Goal: Information Seeking & Learning: Learn about a topic

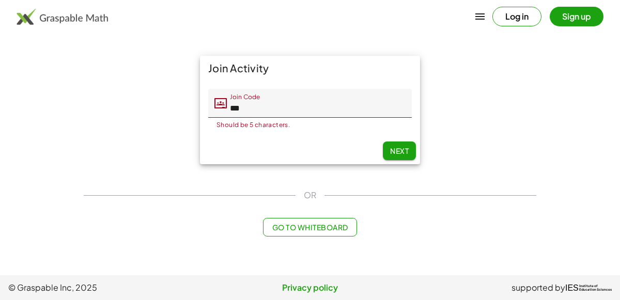
click at [250, 114] on input "***" at bounding box center [319, 103] width 185 height 29
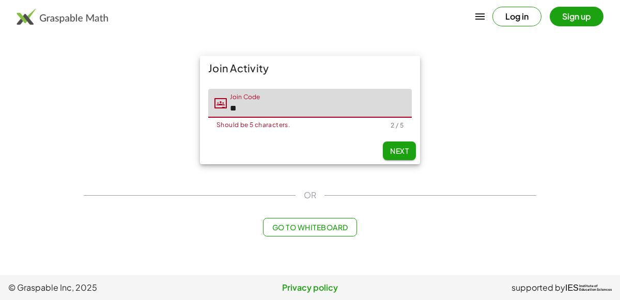
type input "*"
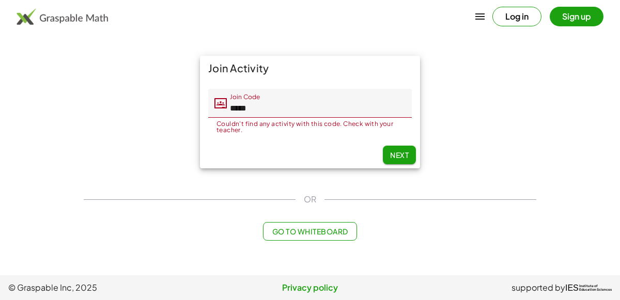
click at [291, 103] on input "*****" at bounding box center [319, 103] width 185 height 29
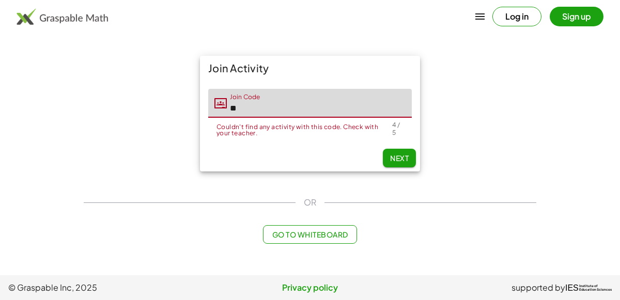
type input "*"
click at [401, 157] on button "Next" at bounding box center [399, 158] width 33 height 19
type input "*****"
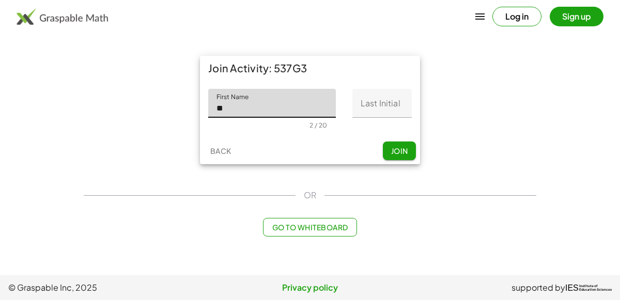
type input "**"
click at [387, 102] on input "Last Initial" at bounding box center [381, 103] width 59 height 29
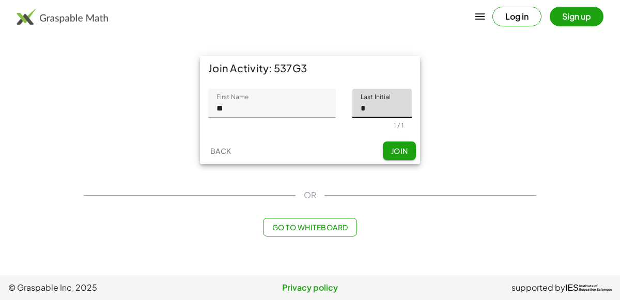
type input "*"
click at [404, 155] on button "Join" at bounding box center [399, 150] width 33 height 19
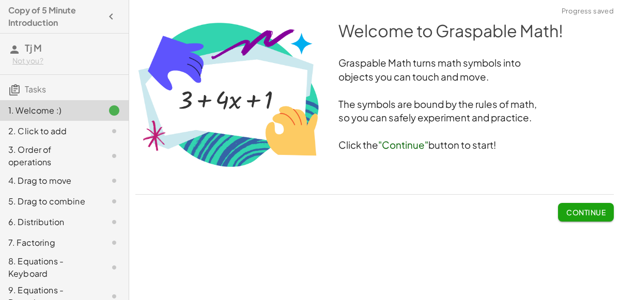
click at [587, 211] on span "Continue" at bounding box center [585, 212] width 39 height 9
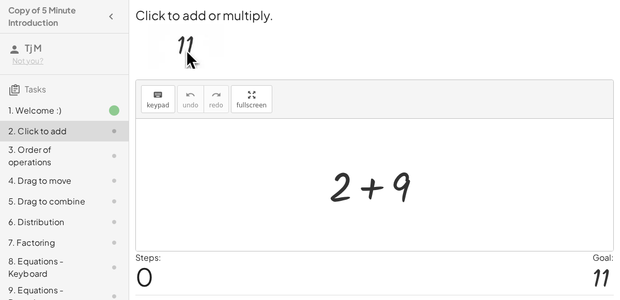
click at [365, 180] on div at bounding box center [379, 185] width 110 height 53
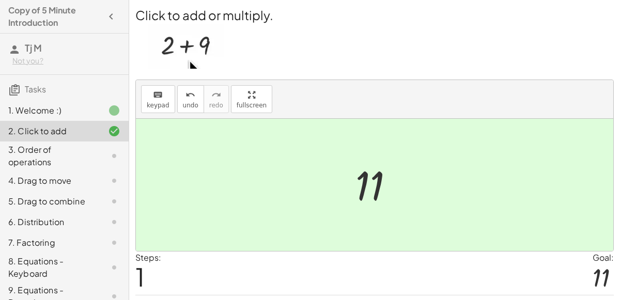
click at [378, 184] on div at bounding box center [378, 185] width 57 height 51
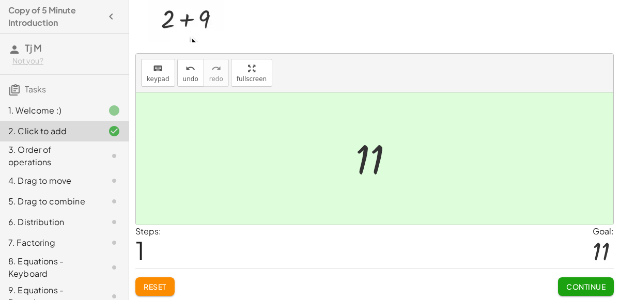
click at [602, 286] on span "Continue" at bounding box center [585, 286] width 39 height 9
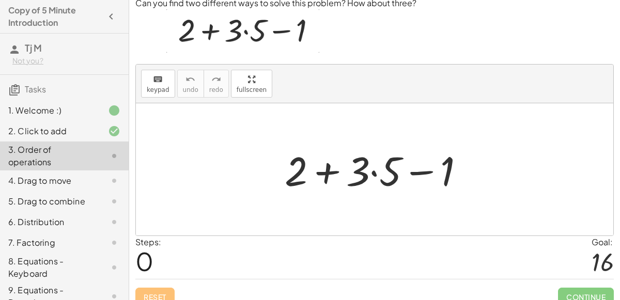
scroll to position [37, 0]
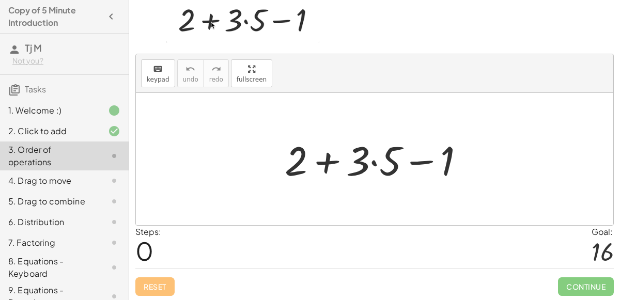
click at [327, 158] on div at bounding box center [378, 159] width 198 height 53
click at [372, 166] on div at bounding box center [378, 159] width 198 height 53
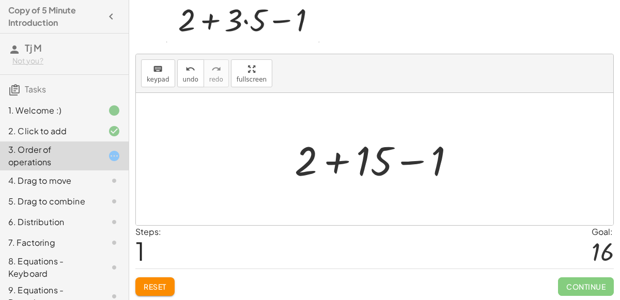
click at [345, 161] on div at bounding box center [378, 159] width 179 height 53
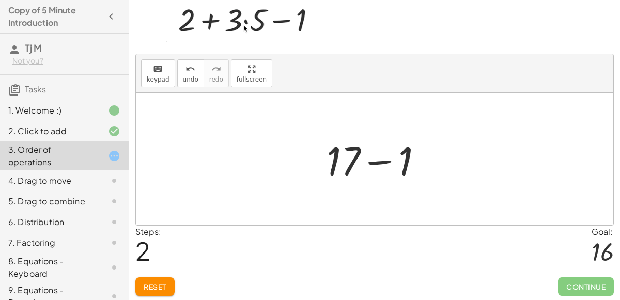
click at [375, 159] on div at bounding box center [378, 159] width 115 height 53
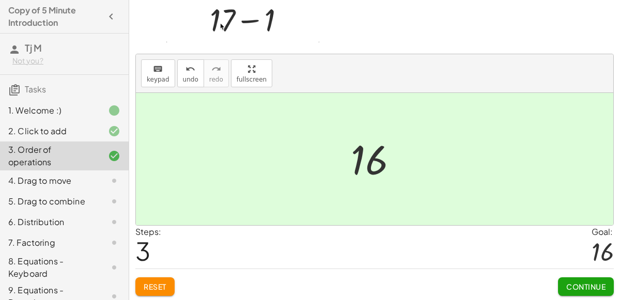
click at [589, 284] on span "Continue" at bounding box center [585, 286] width 39 height 9
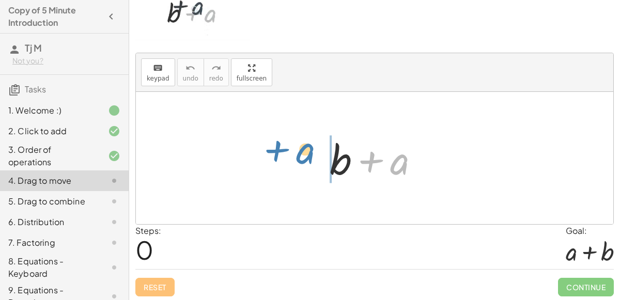
drag, startPoint x: 398, startPoint y: 155, endPoint x: 305, endPoint y: 144, distance: 93.6
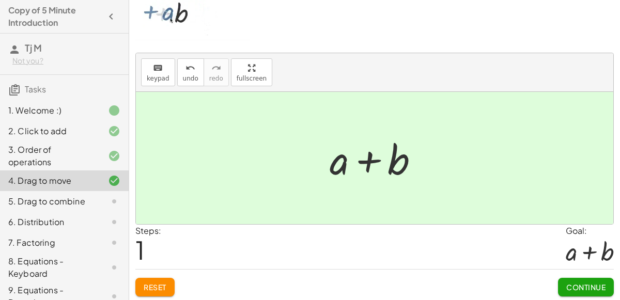
click at [566, 283] on span "Continue" at bounding box center [585, 286] width 39 height 9
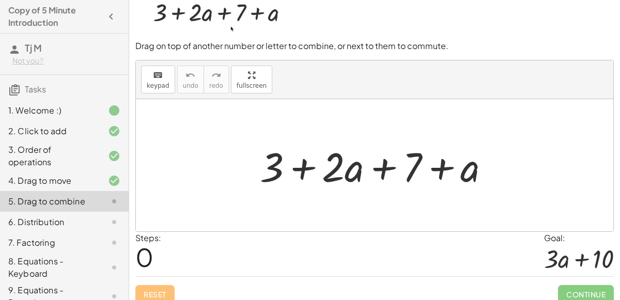
scroll to position [44, 0]
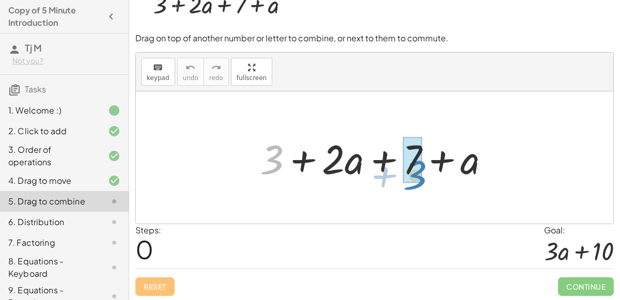
drag, startPoint x: 273, startPoint y: 152, endPoint x: 414, endPoint y: 169, distance: 142.4
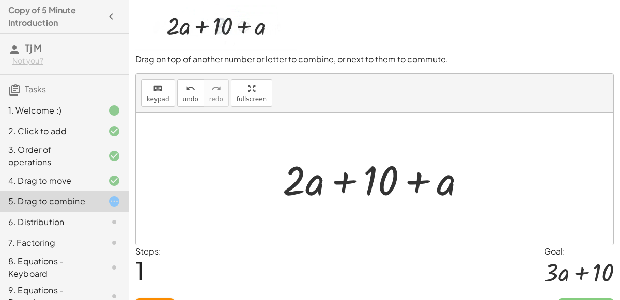
scroll to position [23, 0]
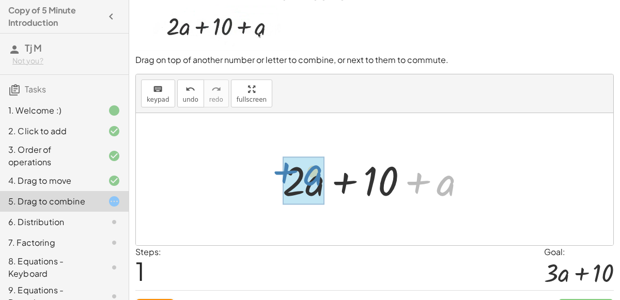
drag, startPoint x: 451, startPoint y: 186, endPoint x: 318, endPoint y: 178, distance: 133.5
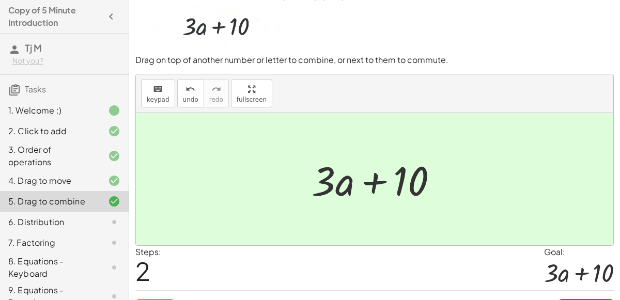
click at [593, 296] on div "Continue" at bounding box center [586, 304] width 56 height 27
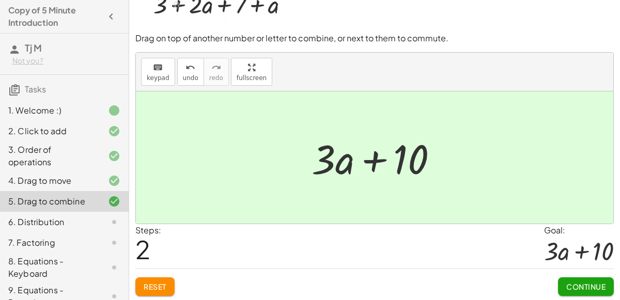
click at [578, 283] on span "Continue" at bounding box center [585, 286] width 39 height 9
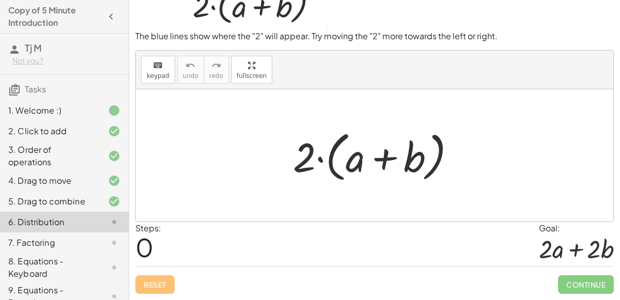
scroll to position [38, 0]
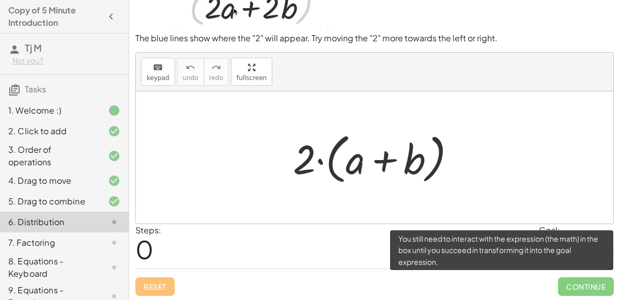
click at [540, 43] on p "The blue lines show where the "2" will appear. Try moving the "2" more towards …" at bounding box center [374, 39] width 478 height 12
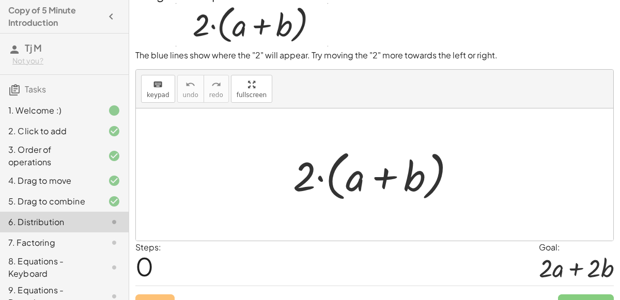
scroll to position [21, 0]
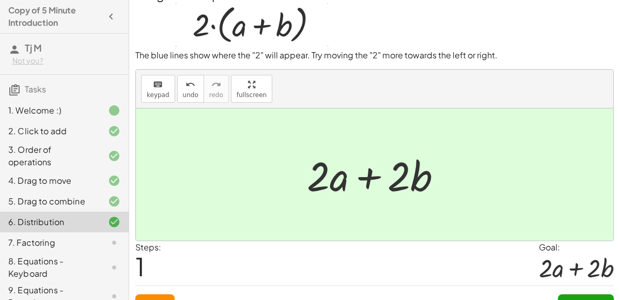
click at [593, 296] on button "Continue" at bounding box center [586, 303] width 56 height 19
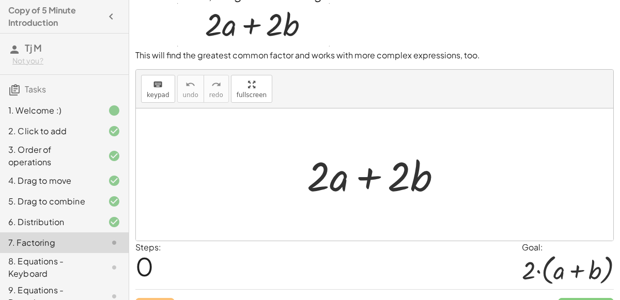
click at [593, 293] on div "Continue" at bounding box center [586, 303] width 56 height 27
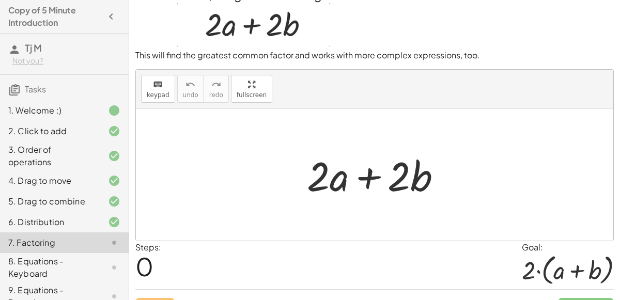
scroll to position [42, 0]
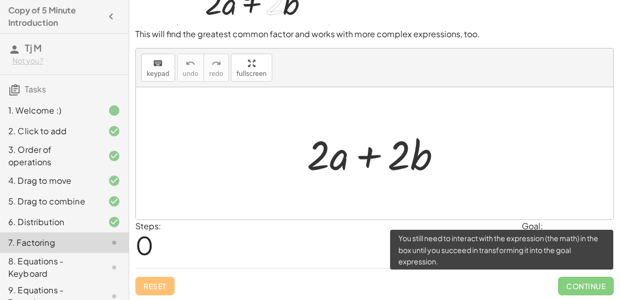
click at [573, 290] on span "Continue" at bounding box center [586, 286] width 56 height 19
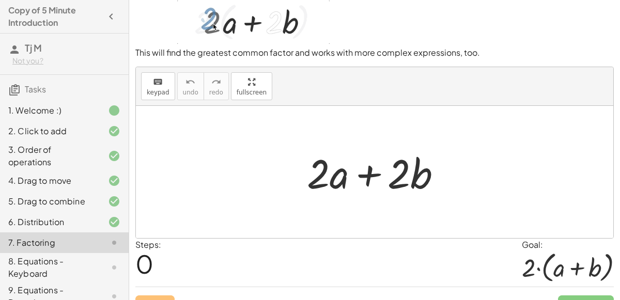
scroll to position [23, 0]
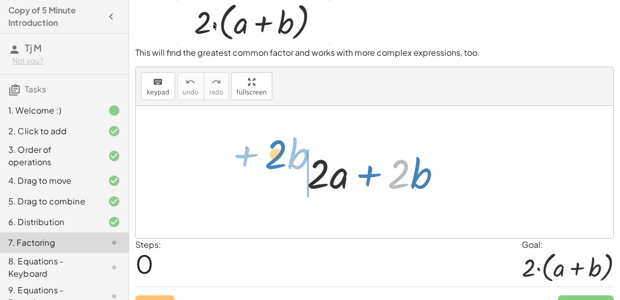
drag, startPoint x: 398, startPoint y: 173, endPoint x: 277, endPoint y: 155, distance: 122.7
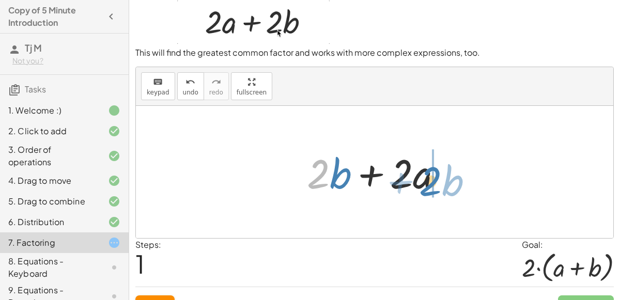
drag, startPoint x: 326, startPoint y: 172, endPoint x: 438, endPoint y: 179, distance: 112.3
click at [438, 179] on div at bounding box center [378, 172] width 153 height 53
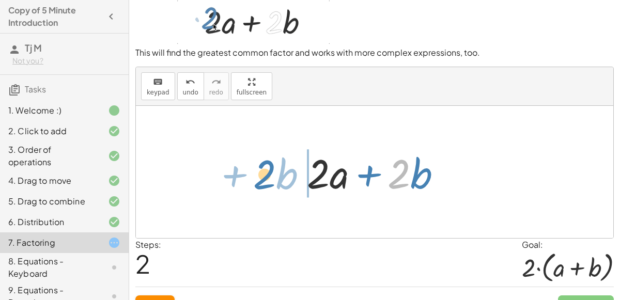
drag, startPoint x: 402, startPoint y: 170, endPoint x: 267, endPoint y: 171, distance: 135.3
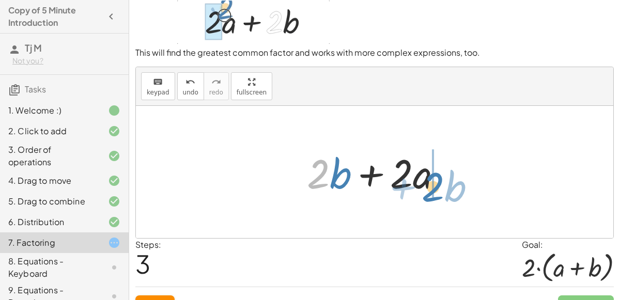
drag, startPoint x: 309, startPoint y: 167, endPoint x: 423, endPoint y: 179, distance: 114.8
click at [423, 179] on div at bounding box center [378, 172] width 153 height 53
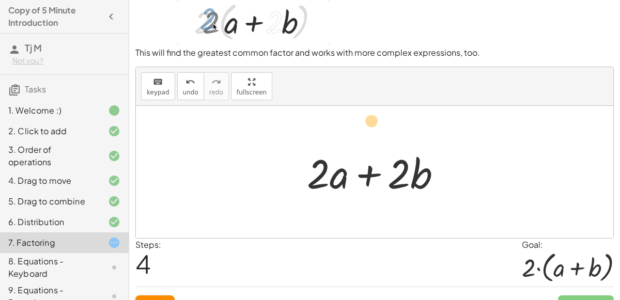
drag, startPoint x: 396, startPoint y: 171, endPoint x: 370, endPoint y: 124, distance: 53.6
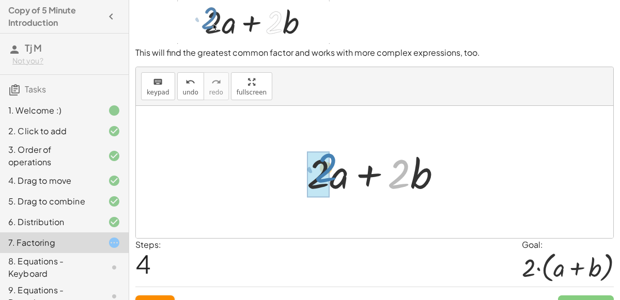
drag, startPoint x: 396, startPoint y: 157, endPoint x: 325, endPoint y: 149, distance: 71.7
click at [325, 149] on div at bounding box center [378, 172] width 153 height 53
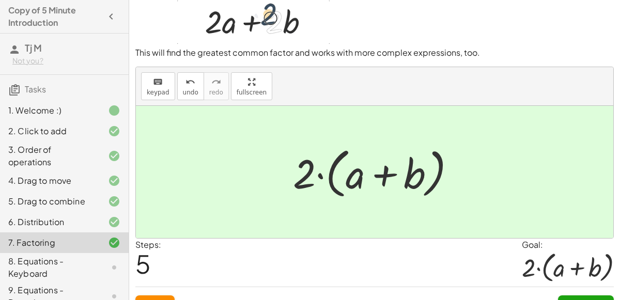
click at [569, 295] on button "Continue" at bounding box center [586, 304] width 56 height 19
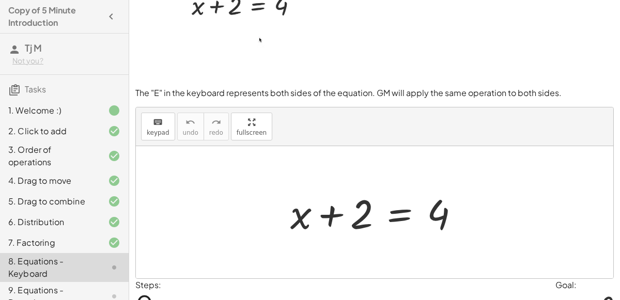
scroll to position [49, 0]
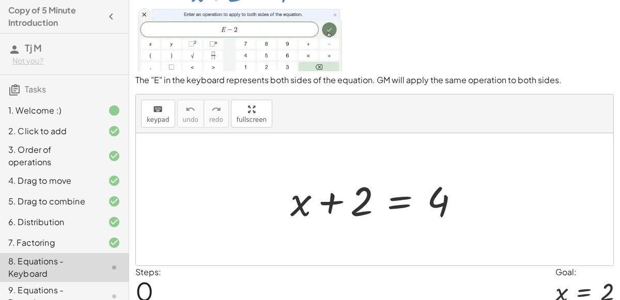
click at [401, 206] on div at bounding box center [378, 199] width 187 height 53
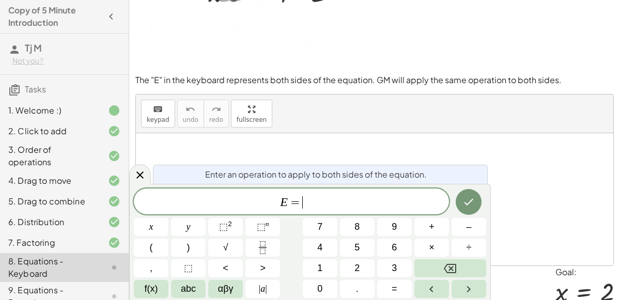
click at [476, 230] on button "–" at bounding box center [468, 227] width 35 height 18
click at [362, 266] on button "2" at bounding box center [357, 268] width 35 height 18
click at [457, 199] on button "Done" at bounding box center [468, 202] width 26 height 26
click at [469, 202] on icon "Done" at bounding box center [468, 202] width 9 height 7
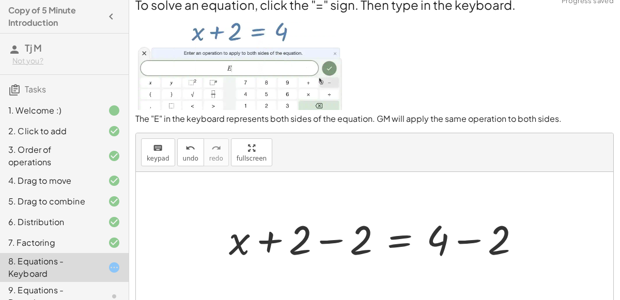
scroll to position [12, 0]
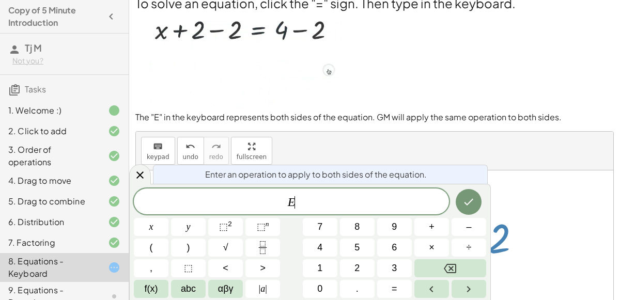
click at [469, 231] on span "–" at bounding box center [468, 227] width 5 height 14
click at [359, 267] on span "2" at bounding box center [356, 268] width 5 height 14
click at [465, 204] on icon "Done" at bounding box center [468, 202] width 12 height 12
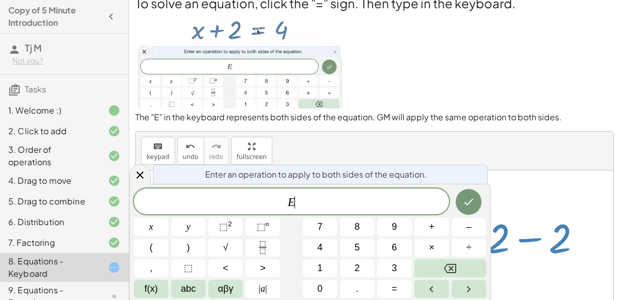
click at [479, 230] on button "–" at bounding box center [468, 227] width 35 height 18
click at [356, 269] on span "2" at bounding box center [356, 268] width 5 height 14
click at [467, 201] on icon "Done" at bounding box center [468, 202] width 12 height 12
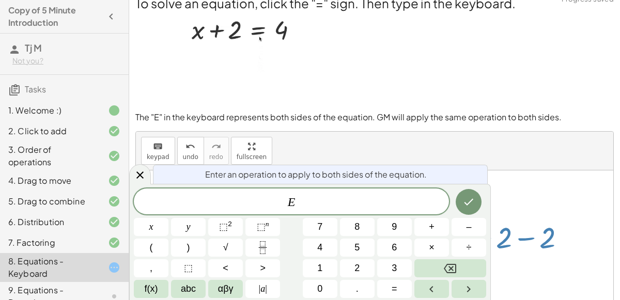
click at [540, 148] on div "keyboard keypad undo [PERSON_NAME] redo fullscreen" at bounding box center [374, 151] width 477 height 39
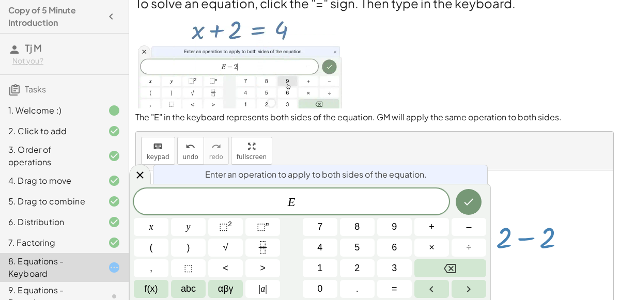
click at [478, 225] on button "–" at bounding box center [468, 227] width 35 height 18
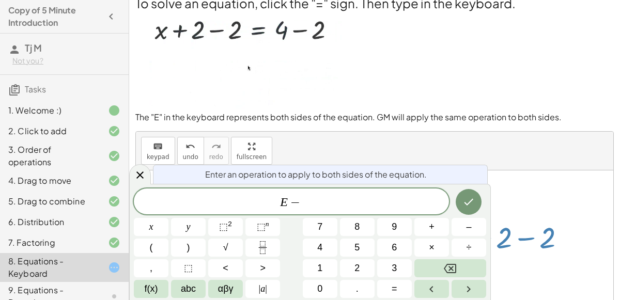
click at [354, 271] on span "2" at bounding box center [356, 268] width 5 height 14
click at [459, 208] on button "Done" at bounding box center [468, 202] width 26 height 26
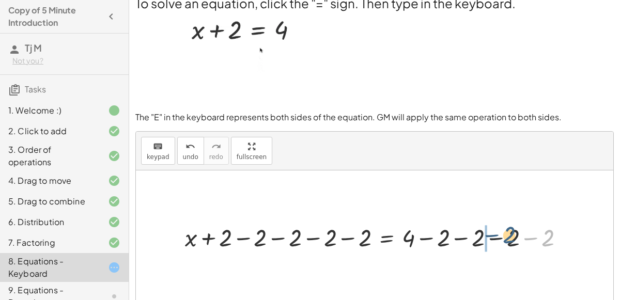
drag, startPoint x: 545, startPoint y: 238, endPoint x: 504, endPoint y: 236, distance: 40.8
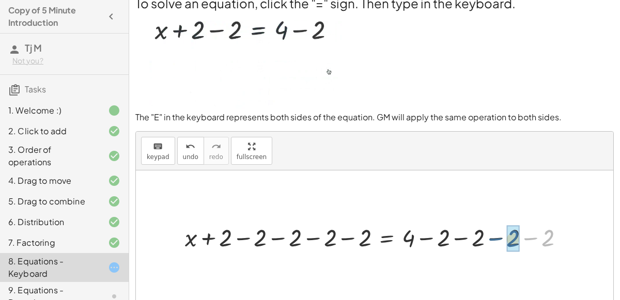
drag, startPoint x: 544, startPoint y: 236, endPoint x: 509, endPoint y: 238, distance: 34.6
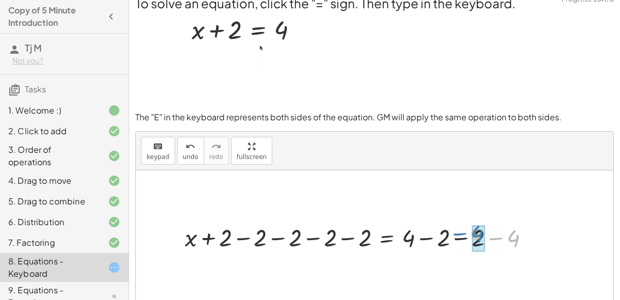
drag, startPoint x: 509, startPoint y: 238, endPoint x: 475, endPoint y: 233, distance: 34.8
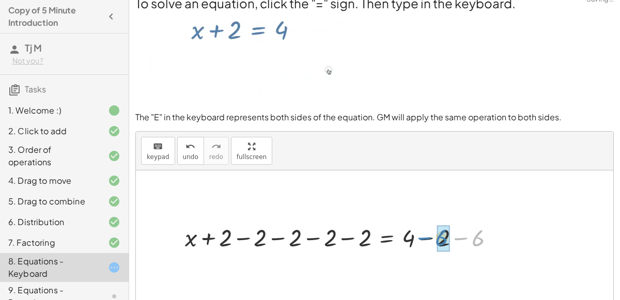
drag, startPoint x: 475, startPoint y: 233, endPoint x: 442, endPoint y: 234, distance: 32.5
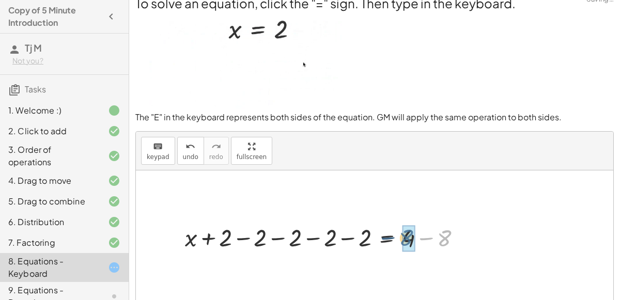
drag, startPoint x: 442, startPoint y: 234, endPoint x: 404, endPoint y: 234, distance: 37.7
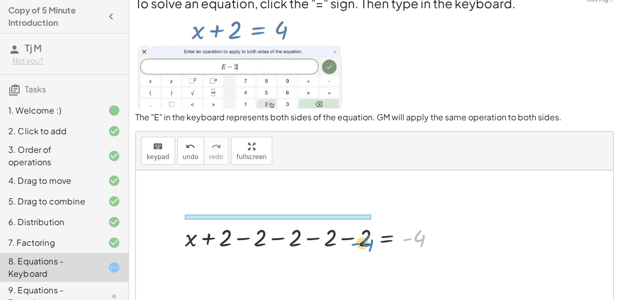
drag, startPoint x: 404, startPoint y: 234, endPoint x: 353, endPoint y: 238, distance: 51.3
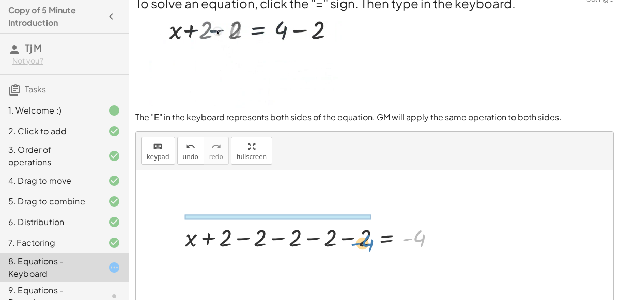
click at [353, 238] on div at bounding box center [314, 236] width 269 height 33
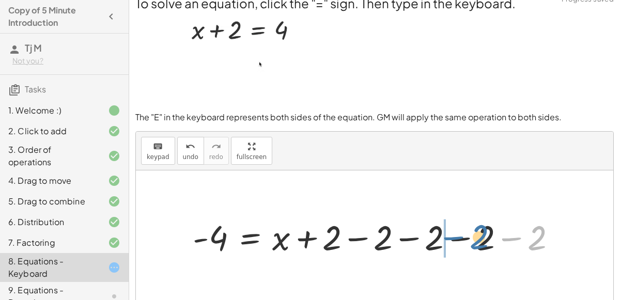
drag, startPoint x: 535, startPoint y: 240, endPoint x: 477, endPoint y: 240, distance: 57.8
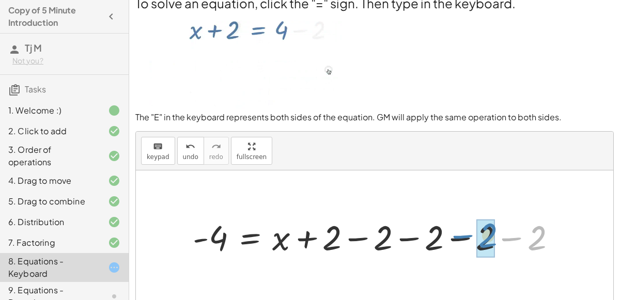
drag, startPoint x: 538, startPoint y: 242, endPoint x: 492, endPoint y: 240, distance: 46.5
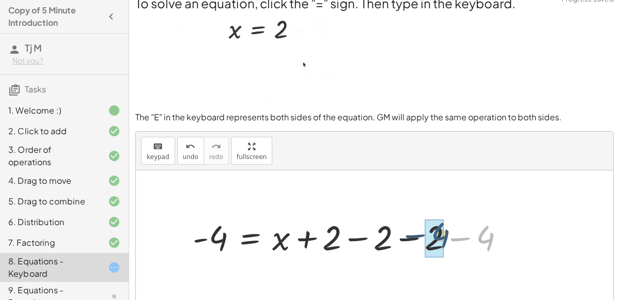
drag, startPoint x: 489, startPoint y: 240, endPoint x: 444, endPoint y: 239, distance: 44.9
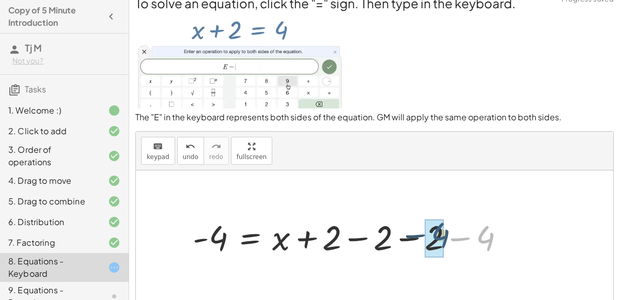
click at [444, 239] on div at bounding box center [352, 236] width 330 height 45
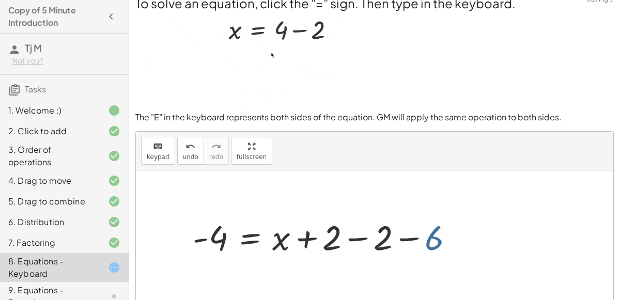
click at [444, 239] on div at bounding box center [326, 236] width 279 height 45
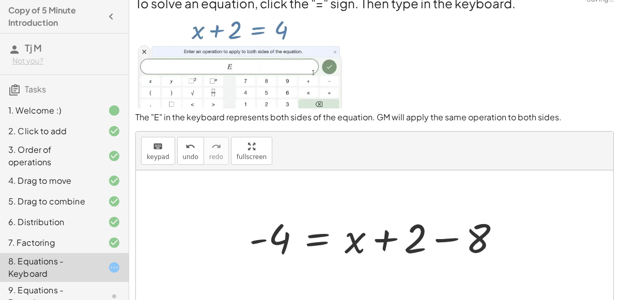
click at [420, 241] on div at bounding box center [379, 236] width 270 height 53
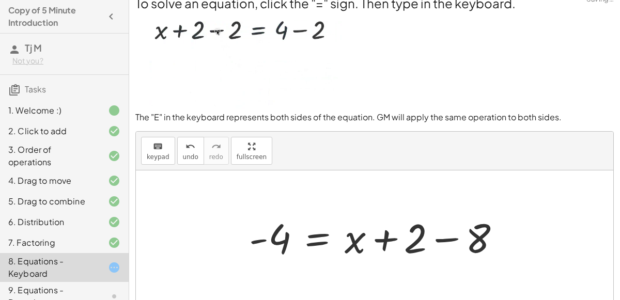
click at [483, 248] on div at bounding box center [379, 236] width 270 height 53
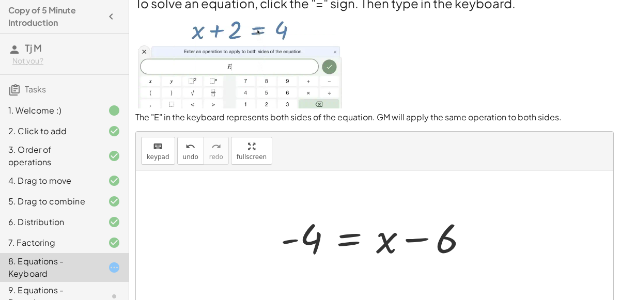
click at [310, 242] on div at bounding box center [378, 236] width 207 height 53
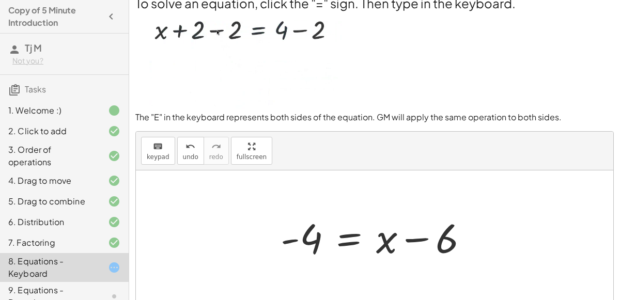
click at [439, 241] on div at bounding box center [378, 236] width 207 height 53
click at [448, 241] on div at bounding box center [378, 236] width 207 height 53
click at [351, 239] on div at bounding box center [378, 236] width 207 height 53
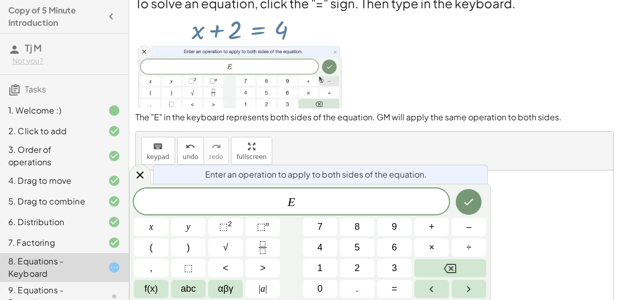
click at [470, 222] on span "–" at bounding box center [468, 227] width 5 height 14
click at [358, 260] on button "2" at bounding box center [357, 268] width 35 height 18
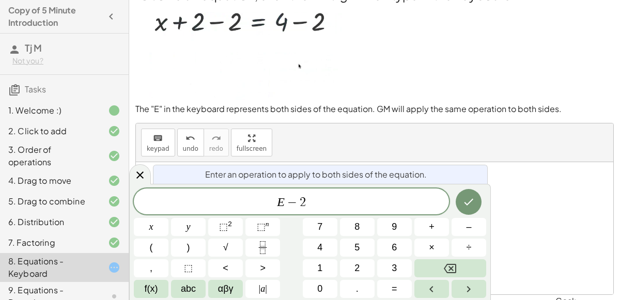
scroll to position [31, 0]
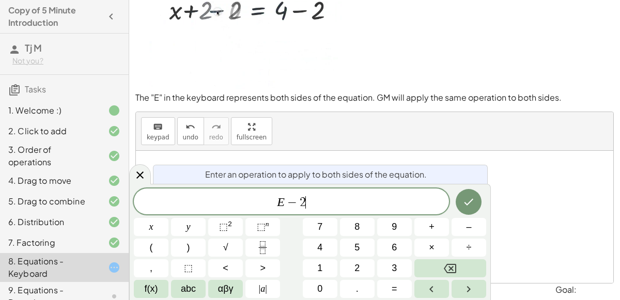
click at [466, 198] on icon "Done" at bounding box center [468, 202] width 12 height 12
click at [475, 227] on button "–" at bounding box center [468, 227] width 35 height 18
click at [364, 266] on button "2" at bounding box center [357, 268] width 35 height 18
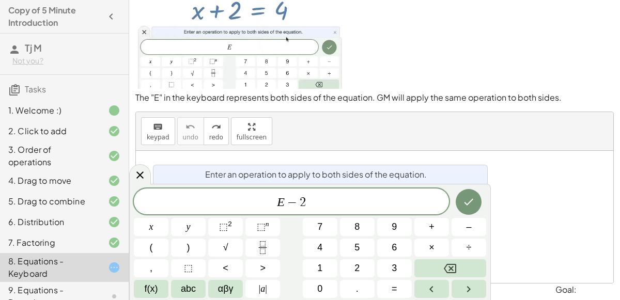
click at [471, 207] on icon "Done" at bounding box center [468, 202] width 12 height 12
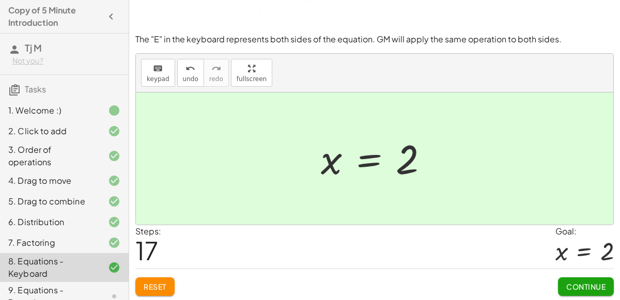
click at [590, 286] on span "Continue" at bounding box center [585, 286] width 39 height 9
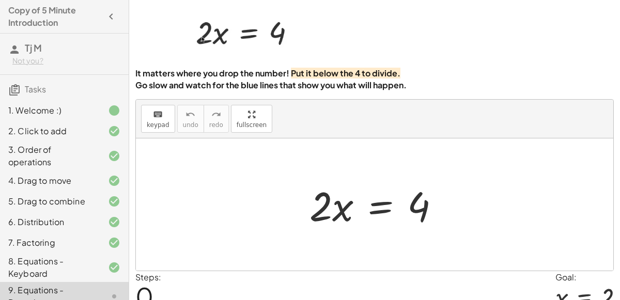
scroll to position [37, 0]
drag, startPoint x: 313, startPoint y: 209, endPoint x: 315, endPoint y: 223, distance: 14.2
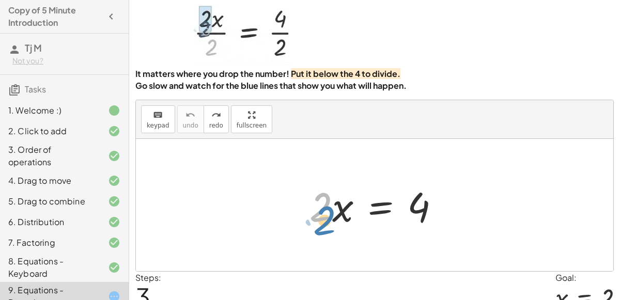
click at [315, 223] on div at bounding box center [378, 205] width 149 height 53
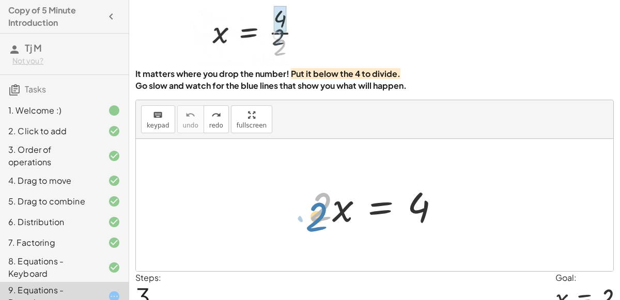
drag, startPoint x: 317, startPoint y: 211, endPoint x: 312, endPoint y: 220, distance: 10.4
click at [312, 220] on div at bounding box center [378, 205] width 149 height 53
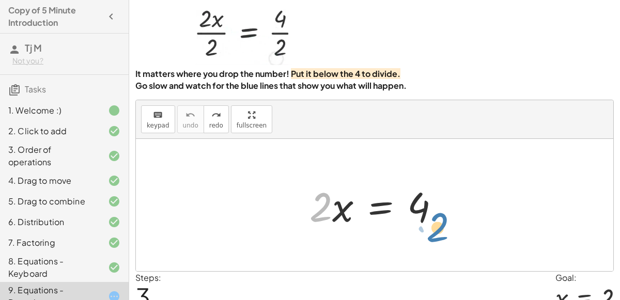
drag, startPoint x: 325, startPoint y: 202, endPoint x: 441, endPoint y: 223, distance: 117.4
click at [441, 223] on div at bounding box center [378, 205] width 149 height 53
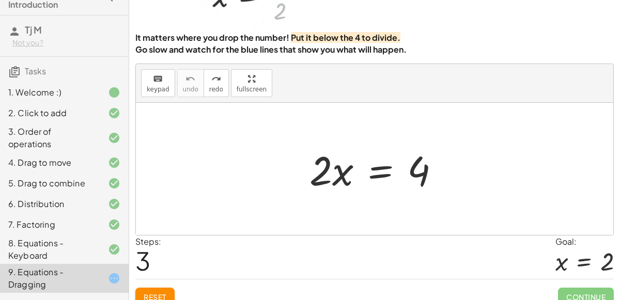
scroll to position [0, 0]
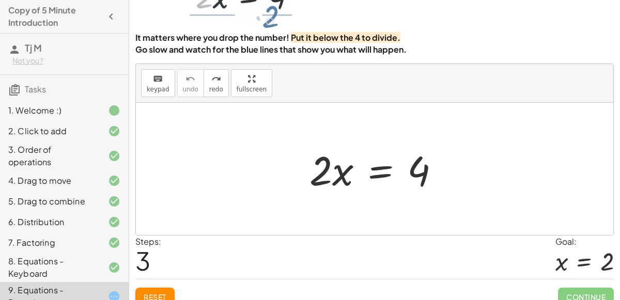
click at [314, 180] on div at bounding box center [378, 169] width 149 height 53
click at [345, 178] on div at bounding box center [378, 169] width 149 height 53
click at [374, 177] on div at bounding box center [378, 169] width 149 height 53
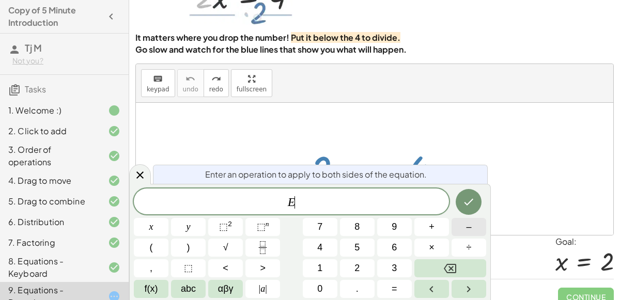
click at [462, 225] on button "–" at bounding box center [468, 227] width 35 height 18
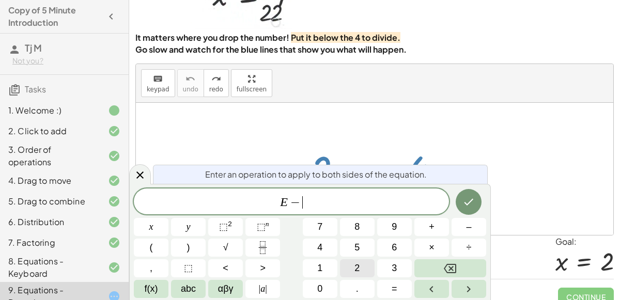
click at [366, 262] on button "2" at bounding box center [357, 268] width 35 height 18
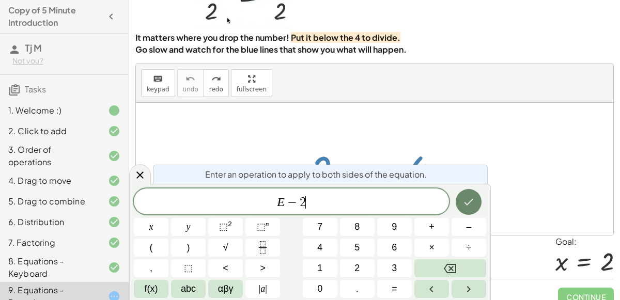
click at [470, 208] on button "Done" at bounding box center [468, 202] width 26 height 26
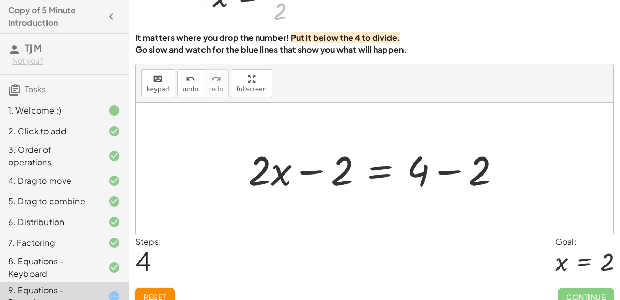
click at [346, 175] on div at bounding box center [378, 169] width 271 height 53
drag, startPoint x: 346, startPoint y: 175, endPoint x: 490, endPoint y: 177, distance: 143.0
click at [490, 177] on div at bounding box center [378, 169] width 271 height 53
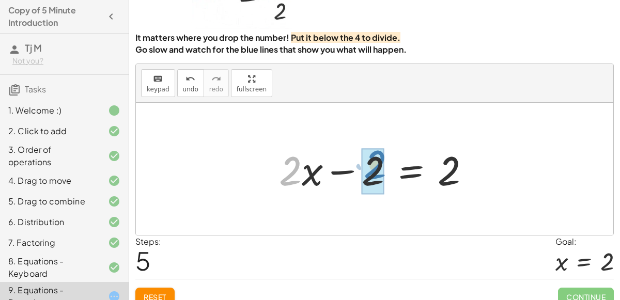
drag, startPoint x: 295, startPoint y: 167, endPoint x: 383, endPoint y: 161, distance: 87.5
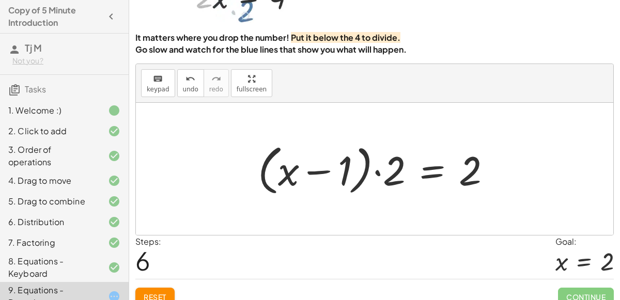
click at [390, 171] on div at bounding box center [378, 168] width 252 height 59
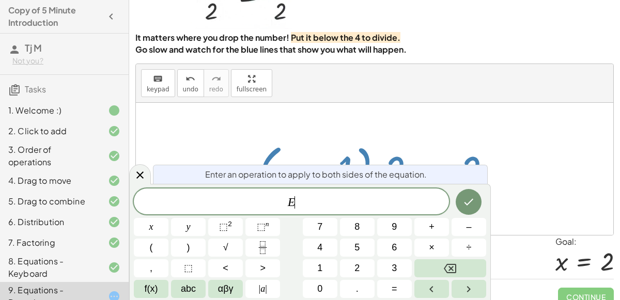
click at [478, 233] on button "–" at bounding box center [468, 227] width 35 height 18
click at [356, 265] on span "2" at bounding box center [356, 268] width 5 height 14
click at [468, 204] on icon "Done" at bounding box center [468, 202] width 12 height 12
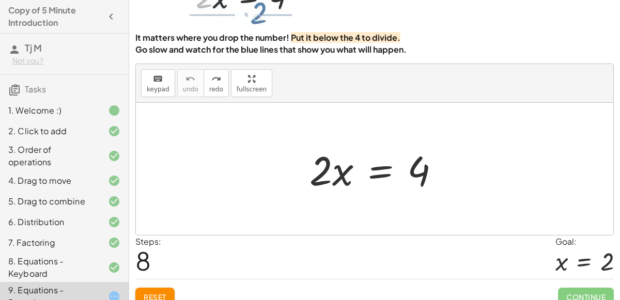
click at [147, 292] on span "Reset" at bounding box center [155, 296] width 23 height 9
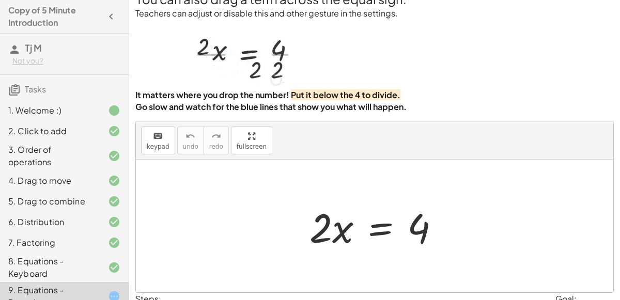
scroll to position [14, 0]
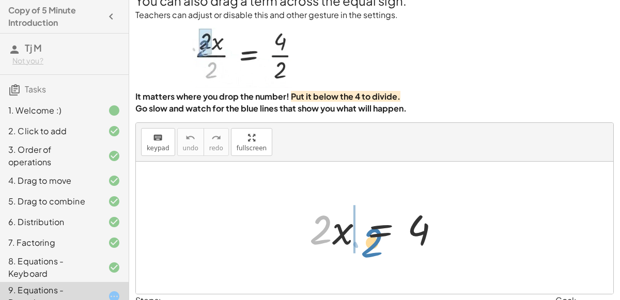
drag, startPoint x: 327, startPoint y: 219, endPoint x: 378, endPoint y: 232, distance: 53.2
click at [378, 232] on div at bounding box center [378, 227] width 149 height 53
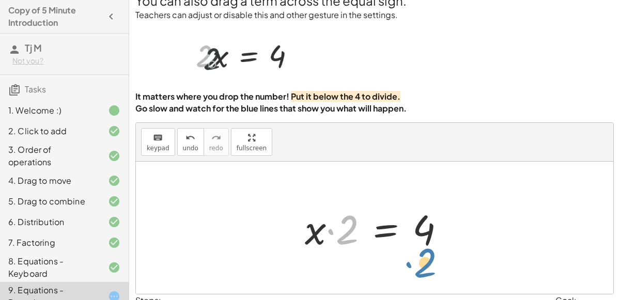
drag, startPoint x: 347, startPoint y: 227, endPoint x: 425, endPoint y: 260, distance: 85.2
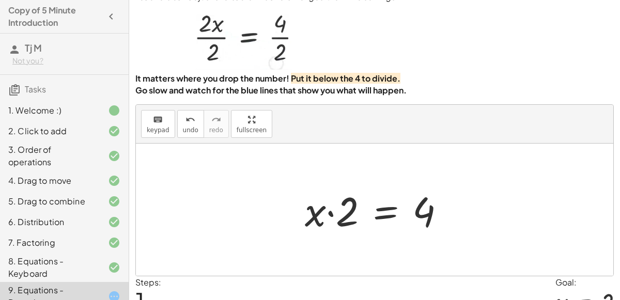
scroll to position [47, 0]
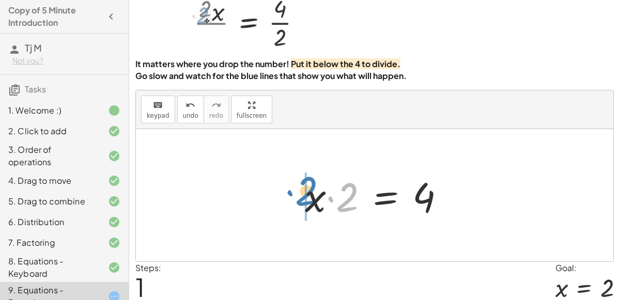
drag, startPoint x: 353, startPoint y: 200, endPoint x: 312, endPoint y: 195, distance: 40.7
click at [312, 195] on div at bounding box center [378, 195] width 159 height 53
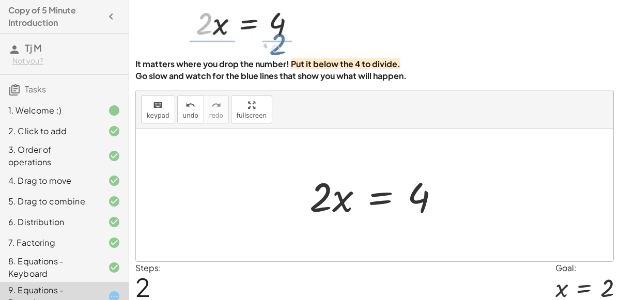
click at [339, 219] on div at bounding box center [378, 195] width 149 height 53
click at [341, 207] on div at bounding box center [378, 195] width 149 height 53
click at [330, 198] on div at bounding box center [378, 195] width 149 height 53
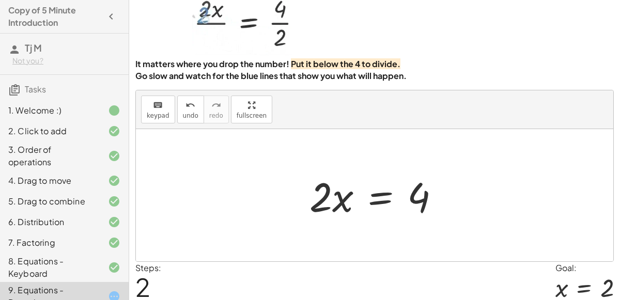
click at [362, 198] on div at bounding box center [378, 195] width 149 height 53
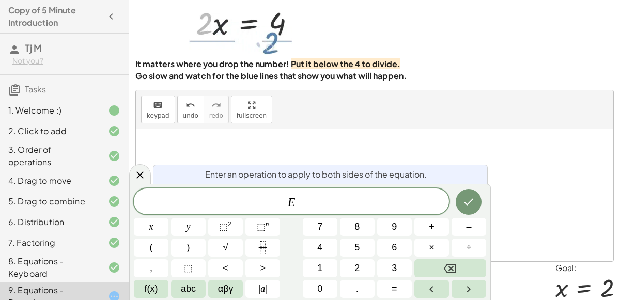
click at [168, 218] on div at bounding box center [151, 227] width 35 height 18
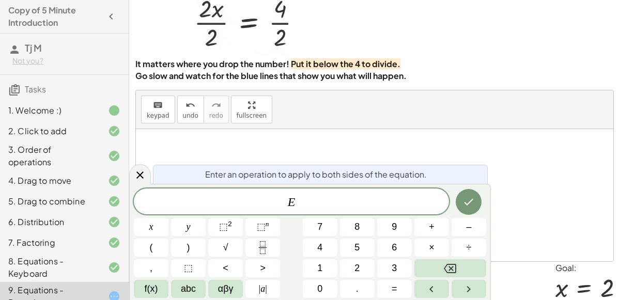
click at [468, 227] on span "–" at bounding box center [468, 227] width 5 height 14
click at [354, 269] on span "2" at bounding box center [356, 268] width 5 height 14
click at [463, 201] on icon "Done" at bounding box center [468, 202] width 12 height 12
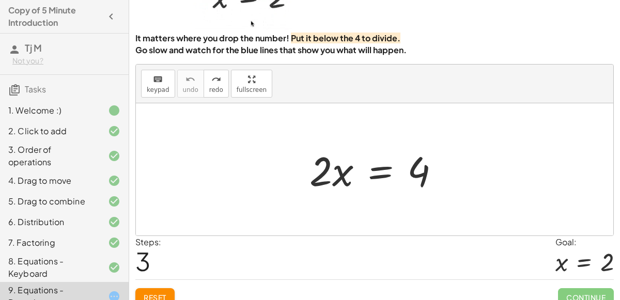
scroll to position [84, 0]
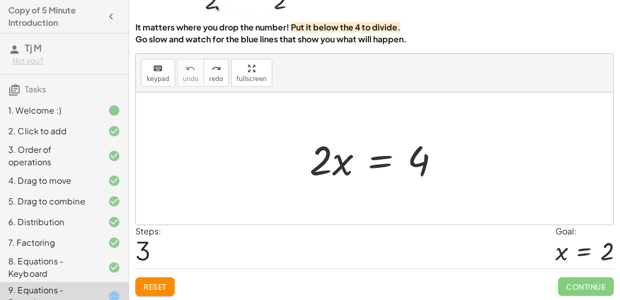
click at [163, 282] on span "Reset" at bounding box center [155, 286] width 23 height 9
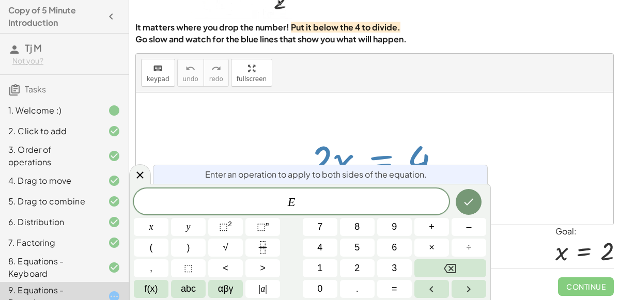
click at [476, 247] on button "÷" at bounding box center [468, 248] width 35 height 18
click at [361, 269] on button "2" at bounding box center [357, 268] width 35 height 18
click at [469, 197] on icon "Done" at bounding box center [468, 202] width 12 height 12
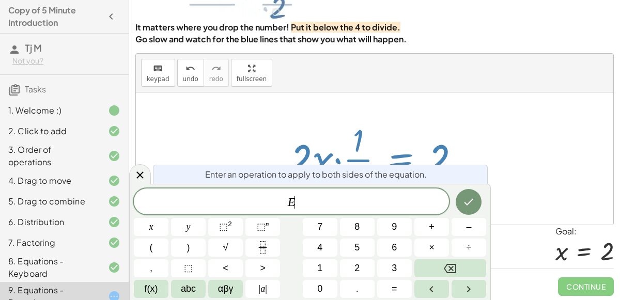
click at [474, 228] on button "–" at bounding box center [468, 227] width 35 height 18
click at [357, 267] on span "2" at bounding box center [356, 268] width 5 height 14
click at [470, 194] on button "Done" at bounding box center [468, 202] width 26 height 26
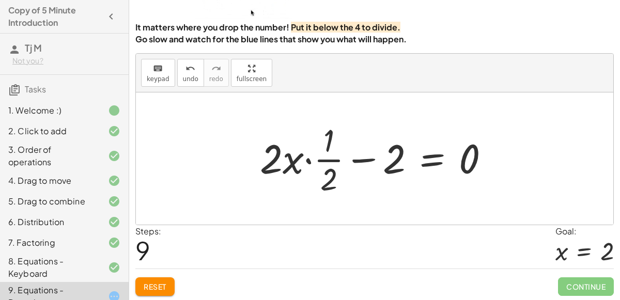
click at [441, 163] on div at bounding box center [379, 159] width 248 height 80
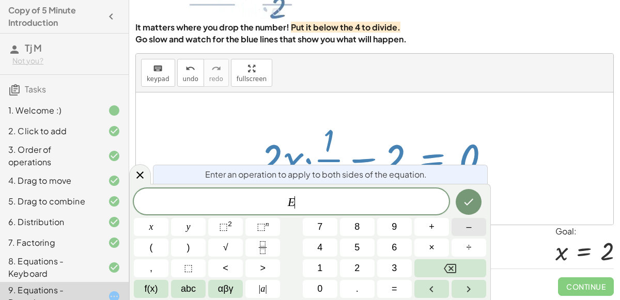
click at [470, 220] on span "–" at bounding box center [468, 227] width 5 height 14
click at [368, 265] on button "2" at bounding box center [357, 268] width 35 height 18
click at [471, 212] on button "Done" at bounding box center [468, 202] width 26 height 26
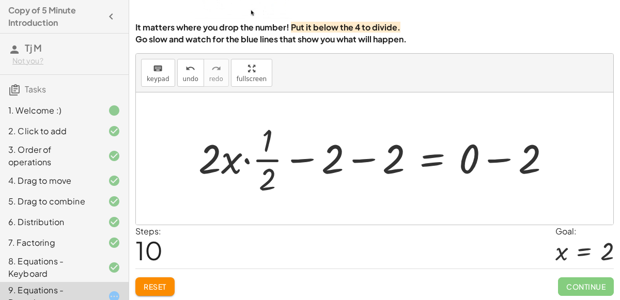
click at [330, 165] on div at bounding box center [378, 159] width 371 height 80
click at [395, 159] on div at bounding box center [378, 159] width 371 height 80
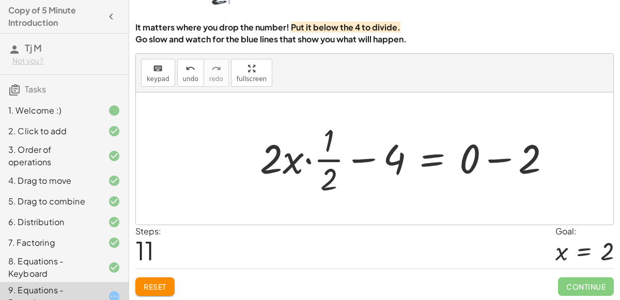
click at [159, 284] on span "Reset" at bounding box center [155, 286] width 23 height 9
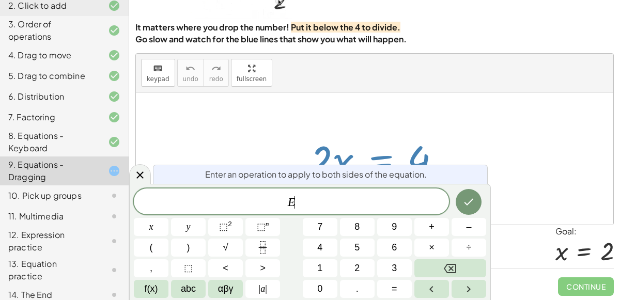
click at [470, 248] on span "÷" at bounding box center [468, 248] width 5 height 14
click at [367, 264] on button "2" at bounding box center [357, 268] width 35 height 18
click at [468, 198] on icon "Done" at bounding box center [468, 202] width 12 height 12
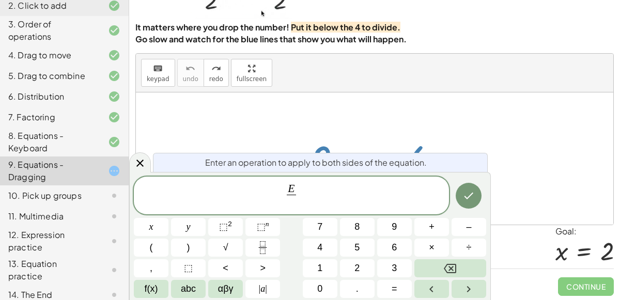
click at [357, 268] on span "2" at bounding box center [356, 268] width 5 height 14
click at [468, 199] on icon "Done" at bounding box center [468, 196] width 12 height 12
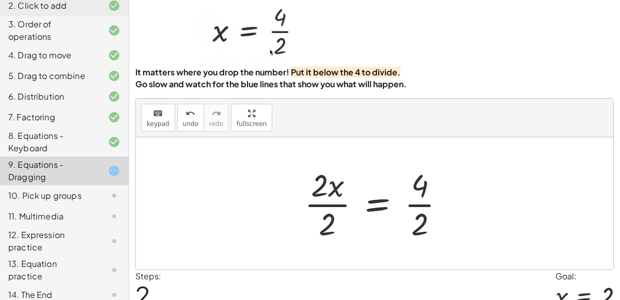
scroll to position [37, 0]
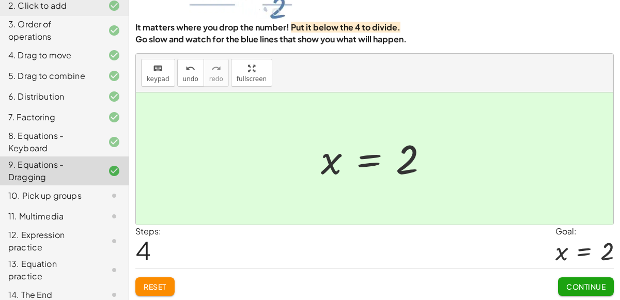
click at [585, 287] on span "Continue" at bounding box center [585, 286] width 39 height 9
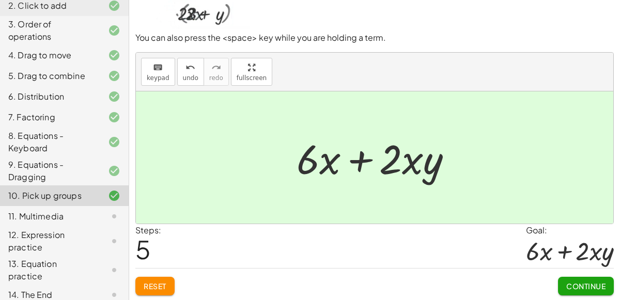
click at [589, 288] on span "Continue" at bounding box center [585, 285] width 39 height 9
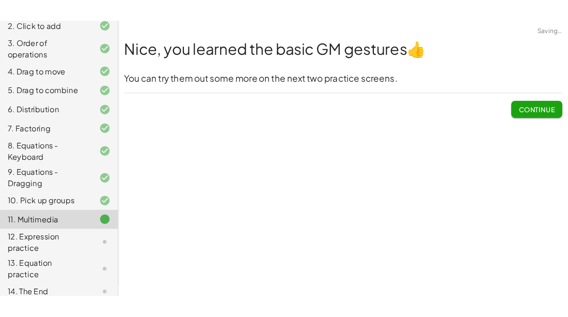
scroll to position [0, 0]
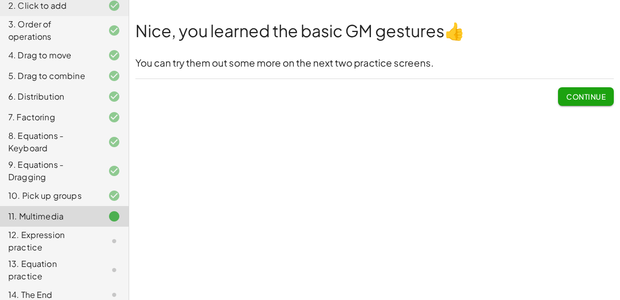
click at [591, 92] on span "Continue" at bounding box center [585, 96] width 39 height 9
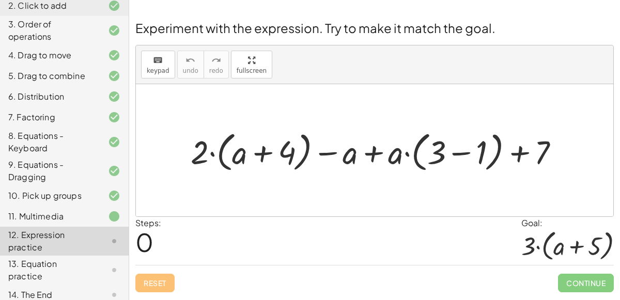
click at [199, 159] on div at bounding box center [378, 151] width 387 height 48
click at [387, 160] on div at bounding box center [378, 151] width 387 height 48
click at [393, 160] on div at bounding box center [378, 151] width 387 height 48
click at [354, 156] on div at bounding box center [378, 151] width 387 height 48
click at [482, 156] on div at bounding box center [378, 151] width 387 height 48
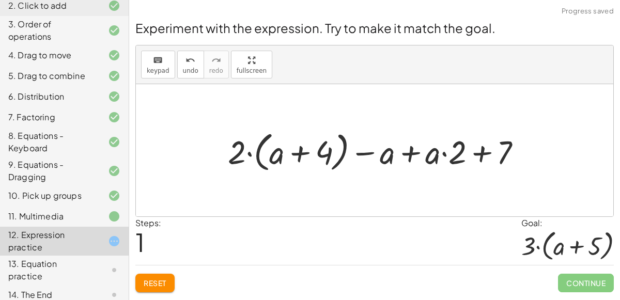
click at [462, 153] on div at bounding box center [379, 151] width 312 height 48
click at [240, 153] on div at bounding box center [379, 151] width 312 height 48
click at [460, 140] on div at bounding box center [379, 151] width 312 height 48
click at [240, 141] on div at bounding box center [379, 151] width 312 height 48
click at [508, 146] on div at bounding box center [379, 151] width 312 height 48
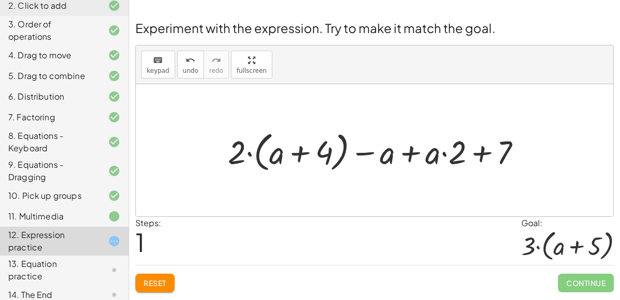
click at [466, 145] on div at bounding box center [379, 151] width 312 height 48
click at [476, 150] on div at bounding box center [379, 151] width 312 height 48
click at [471, 148] on div at bounding box center [379, 151] width 312 height 48
click at [482, 151] on div at bounding box center [379, 151] width 312 height 48
click at [302, 150] on div at bounding box center [379, 151] width 312 height 48
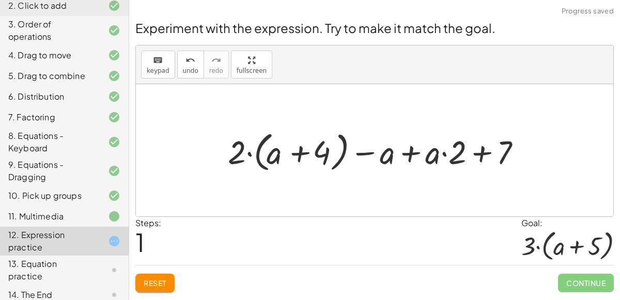
click at [303, 150] on div at bounding box center [379, 151] width 312 height 48
drag, startPoint x: 314, startPoint y: 151, endPoint x: 399, endPoint y: 153, distance: 85.2
click at [399, 153] on div at bounding box center [379, 151] width 312 height 48
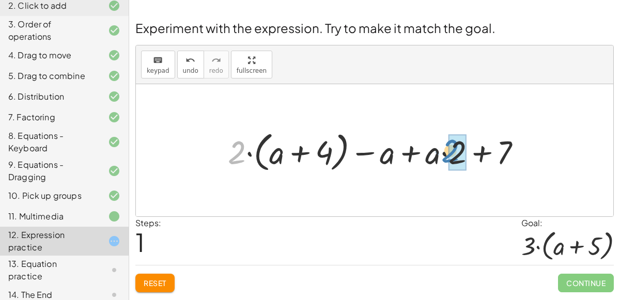
drag, startPoint x: 240, startPoint y: 146, endPoint x: 455, endPoint y: 145, distance: 215.3
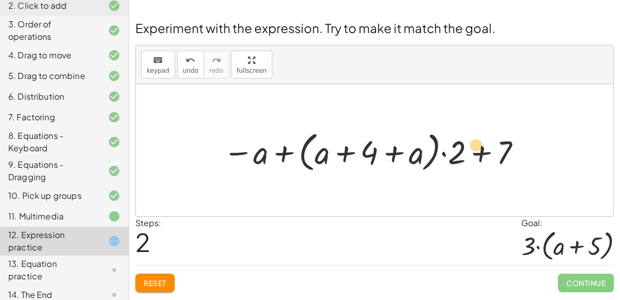
drag, startPoint x: 457, startPoint y: 156, endPoint x: 478, endPoint y: 149, distance: 21.4
click at [478, 149] on div at bounding box center [372, 151] width 311 height 48
drag, startPoint x: 411, startPoint y: 154, endPoint x: 320, endPoint y: 151, distance: 90.9
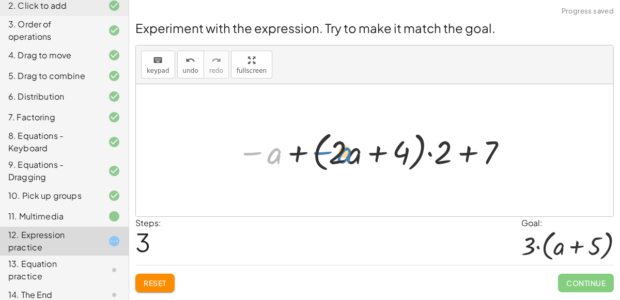
drag, startPoint x: 276, startPoint y: 156, endPoint x: 348, endPoint y: 155, distance: 71.3
click at [348, 155] on div at bounding box center [372, 151] width 283 height 48
drag, startPoint x: 340, startPoint y: 152, endPoint x: 449, endPoint y: 153, distance: 109.5
click at [449, 153] on div at bounding box center [372, 151] width 283 height 48
click at [446, 153] on div at bounding box center [372, 151] width 283 height 48
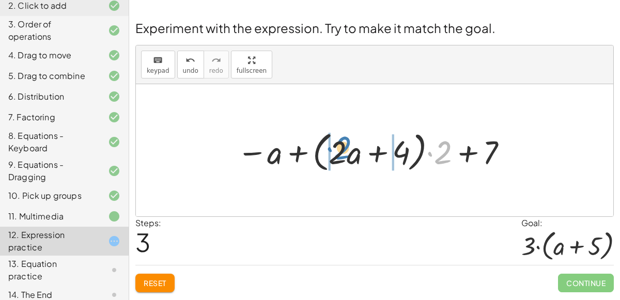
drag, startPoint x: 446, startPoint y: 153, endPoint x: 342, endPoint y: 146, distance: 104.5
click at [342, 146] on div at bounding box center [372, 151] width 283 height 48
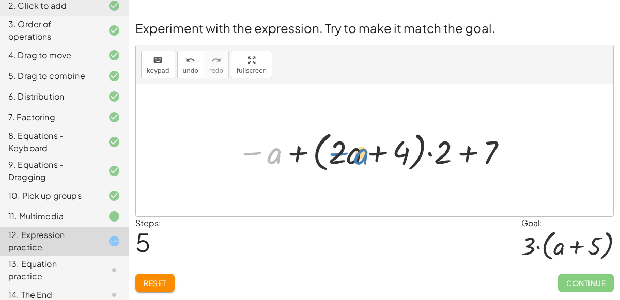
drag, startPoint x: 274, startPoint y: 152, endPoint x: 357, endPoint y: 151, distance: 83.1
click at [357, 151] on div at bounding box center [372, 151] width 283 height 48
drag, startPoint x: 467, startPoint y: 149, endPoint x: 252, endPoint y: 152, distance: 214.3
click at [252, 152] on div at bounding box center [372, 151] width 283 height 48
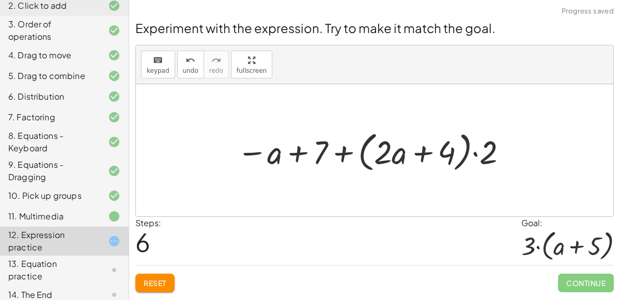
click at [269, 153] on div at bounding box center [372, 151] width 283 height 48
click at [307, 153] on div at bounding box center [372, 151] width 283 height 48
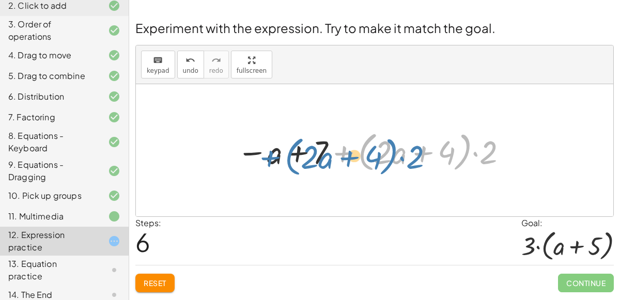
drag, startPoint x: 351, startPoint y: 154, endPoint x: 263, endPoint y: 159, distance: 87.9
click at [263, 159] on div at bounding box center [372, 151] width 283 height 48
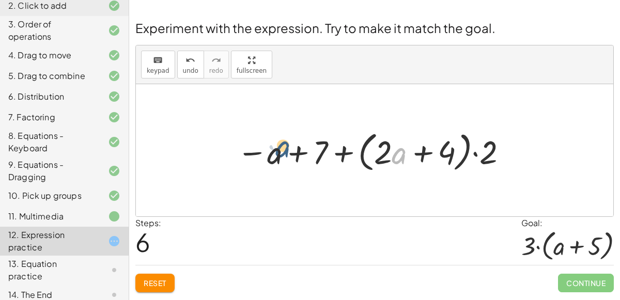
drag, startPoint x: 395, startPoint y: 160, endPoint x: 277, endPoint y: 155, distance: 117.8
click at [277, 155] on div at bounding box center [372, 151] width 283 height 48
click at [162, 288] on button "Reset" at bounding box center [154, 283] width 39 height 19
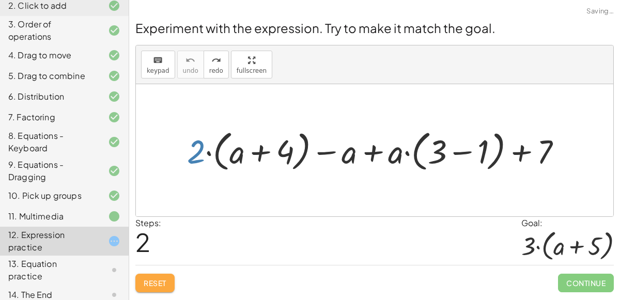
click at [145, 275] on button "Reset" at bounding box center [154, 283] width 39 height 19
click at [160, 280] on div "Reset Continue" at bounding box center [374, 278] width 478 height 27
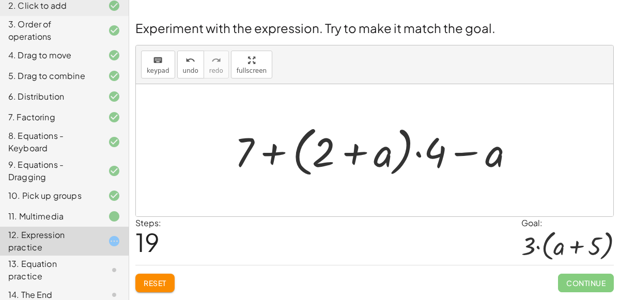
click at [152, 285] on span "Reset" at bounding box center [155, 282] width 23 height 9
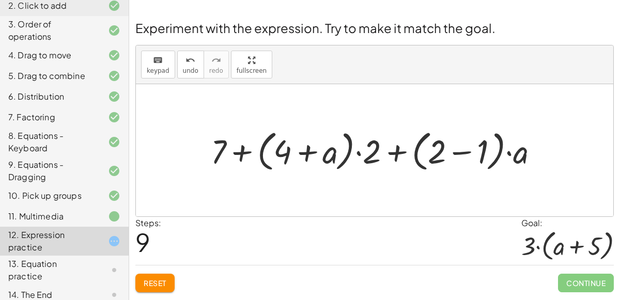
click at [164, 289] on button "Reset" at bounding box center [154, 283] width 39 height 19
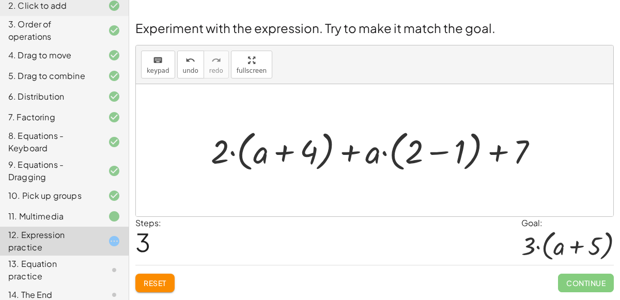
click at [164, 274] on button "Reset" at bounding box center [154, 283] width 39 height 19
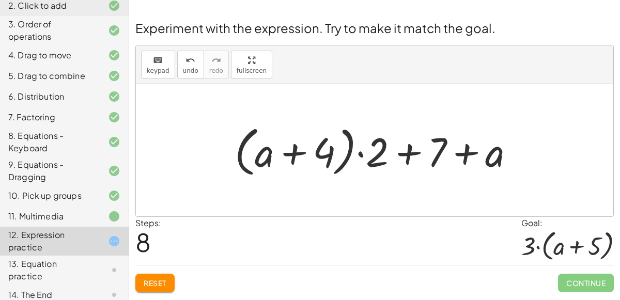
click at [157, 281] on span "Reset" at bounding box center [155, 282] width 23 height 9
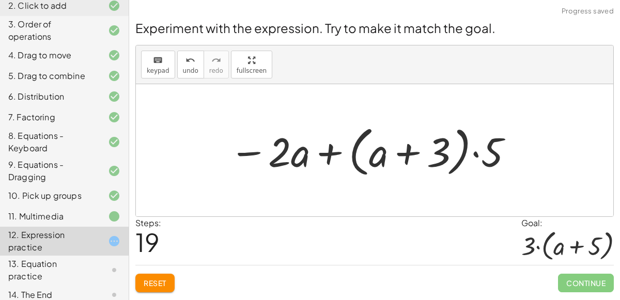
click at [156, 279] on span "Reset" at bounding box center [155, 282] width 23 height 9
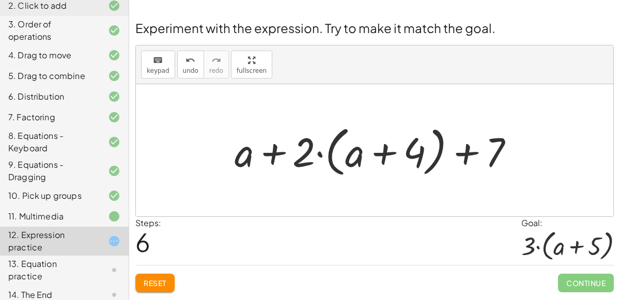
click at [155, 274] on button "Reset" at bounding box center [154, 283] width 39 height 19
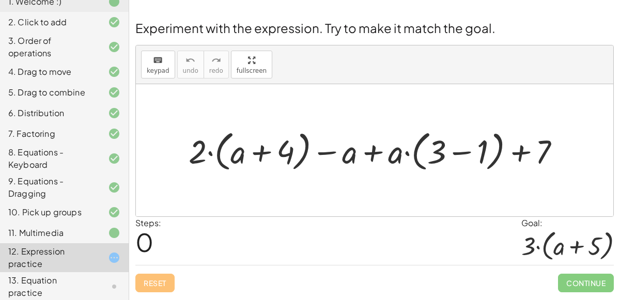
scroll to position [125, 0]
